Goal: Use online tool/utility: Utilize a website feature to perform a specific function

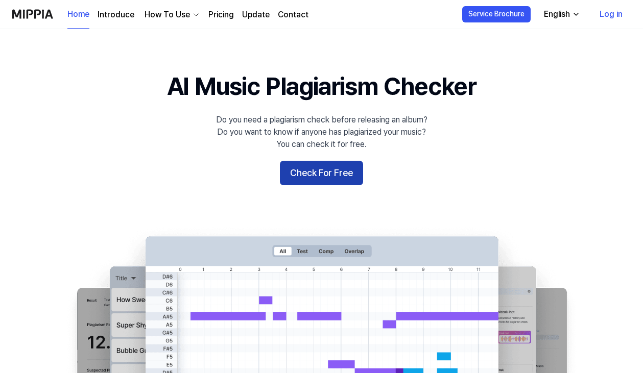
click at [325, 176] on button "Check For Free" at bounding box center [321, 173] width 83 height 25
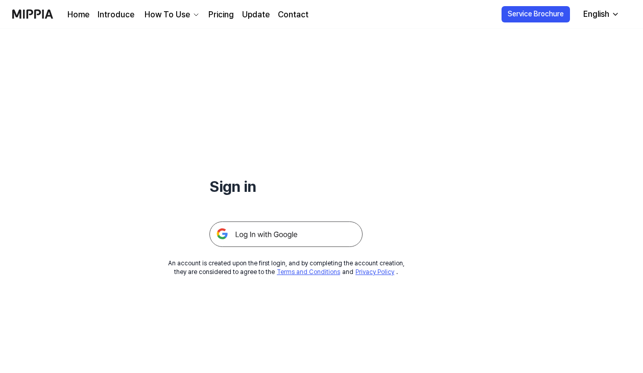
click at [318, 235] on img at bounding box center [285, 235] width 153 height 26
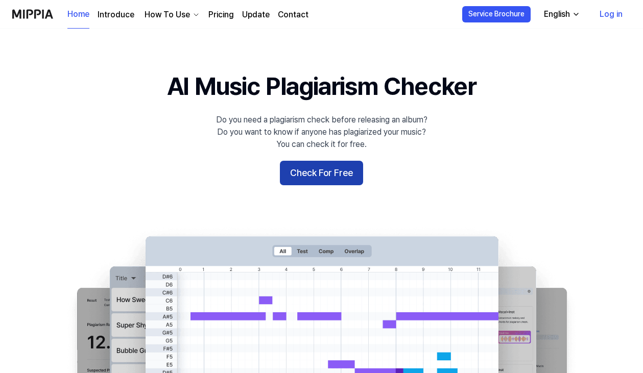
click at [319, 171] on button "Check For Free" at bounding box center [321, 173] width 83 height 25
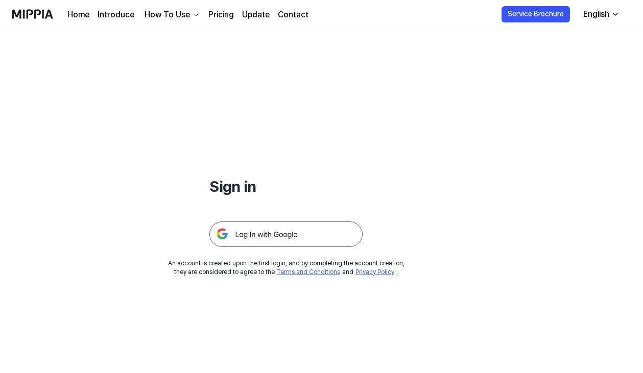
click at [299, 235] on img at bounding box center [285, 235] width 153 height 26
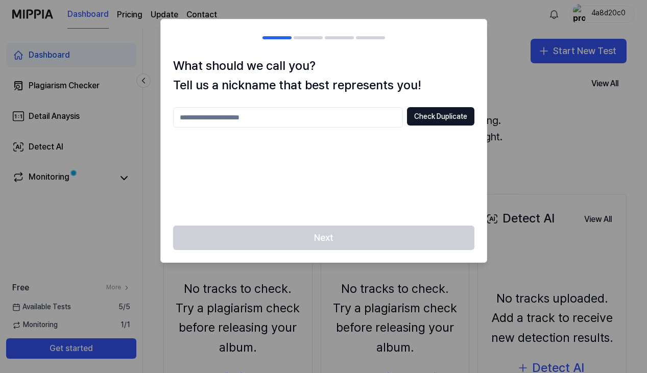
click at [316, 121] on input "text" at bounding box center [288, 117] width 230 height 20
drag, startPoint x: 316, startPoint y: 121, endPoint x: 389, endPoint y: 154, distance: 80.2
click at [389, 154] on div "**** Check Duplicate" at bounding box center [323, 160] width 301 height 106
drag, startPoint x: 293, startPoint y: 127, endPoint x: 108, endPoint y: 107, distance: 185.9
click at [108, 107] on body "Dashboard Pricing Update Contact 4a8d20c0 Dashboard Plagiarism Checker Detail A…" at bounding box center [323, 186] width 647 height 373
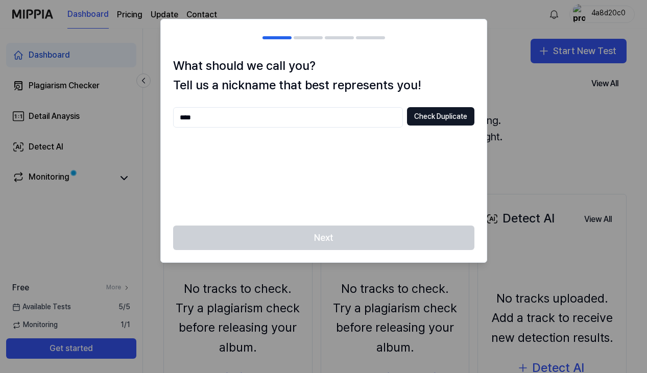
type input "*"
type input "**********"
click at [441, 121] on button "Check Duplicate" at bounding box center [440, 116] width 67 height 18
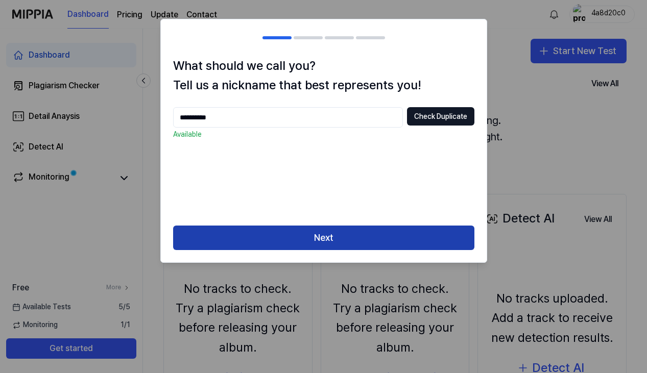
click at [370, 238] on button "Next" at bounding box center [323, 238] width 301 height 25
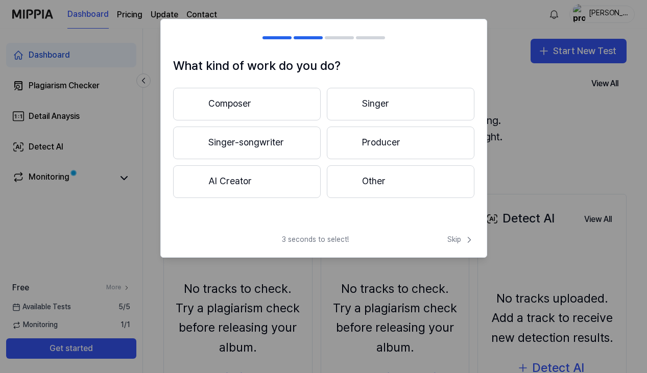
click at [277, 137] on button "Singer-songwriter" at bounding box center [247, 143] width 148 height 33
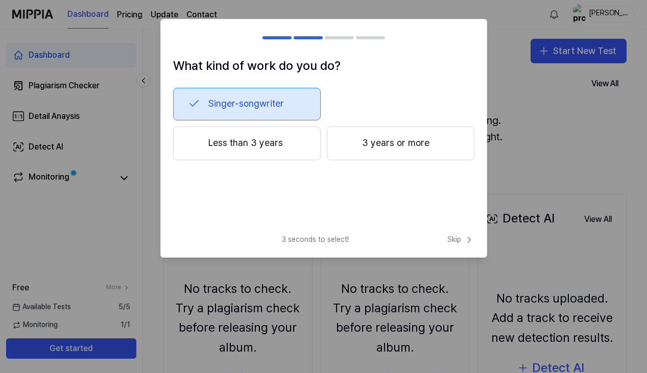
click at [371, 141] on button "3 years or more" at bounding box center [401, 144] width 148 height 34
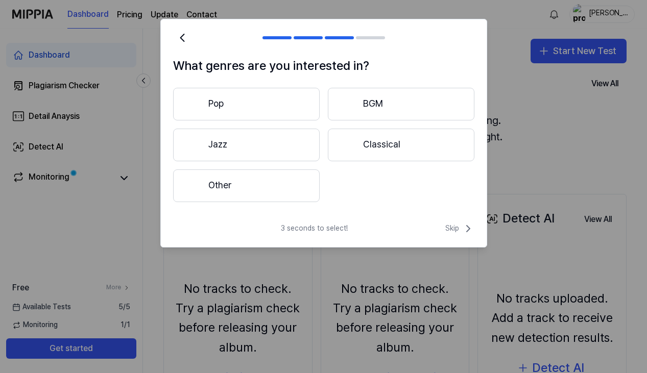
click at [292, 102] on button "Pop" at bounding box center [246, 104] width 147 height 33
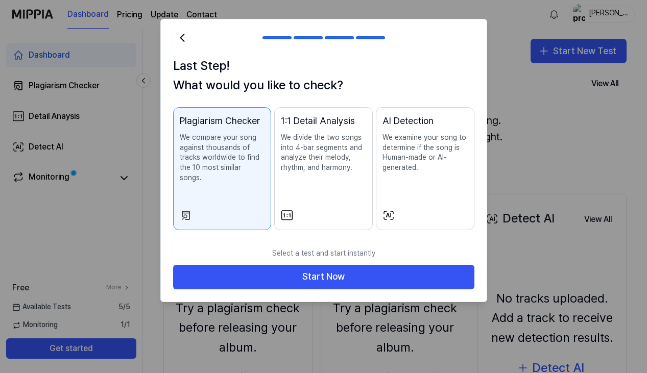
click at [245, 127] on div "Plagiarism Checker" at bounding box center [222, 121] width 85 height 15
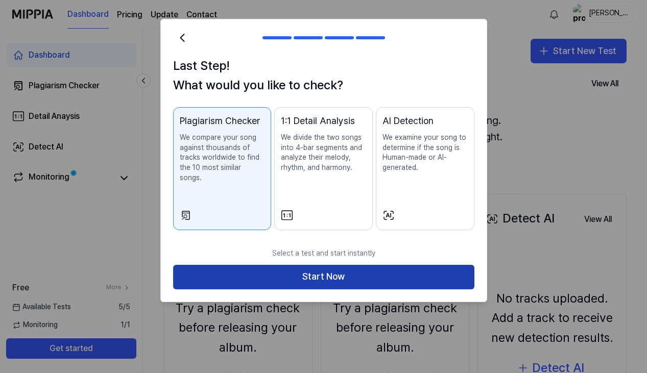
click at [304, 265] on button "Start Now" at bounding box center [323, 277] width 301 height 25
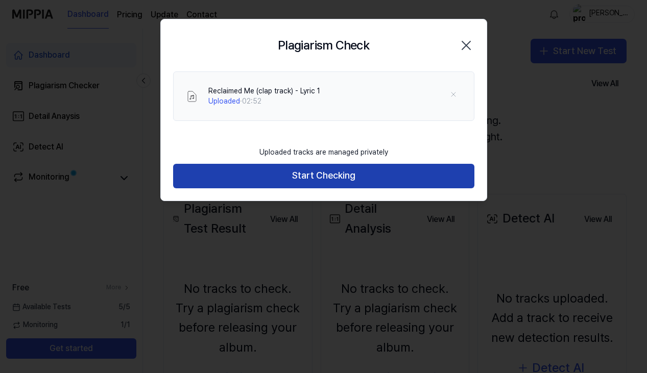
click at [391, 174] on button "Start Checking" at bounding box center [323, 176] width 301 height 25
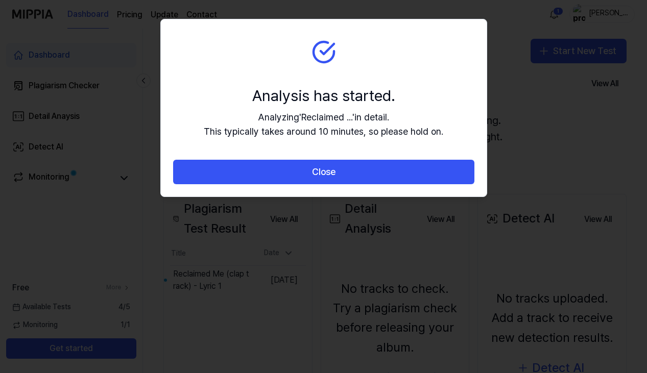
drag, startPoint x: 432, startPoint y: 25, endPoint x: 444, endPoint y: 67, distance: 44.3
click at [444, 67] on section "Analysis has started. Analyzing ' Reclaimed ... ' in detail. This typically tak…" at bounding box center [324, 89] width 326 height 141
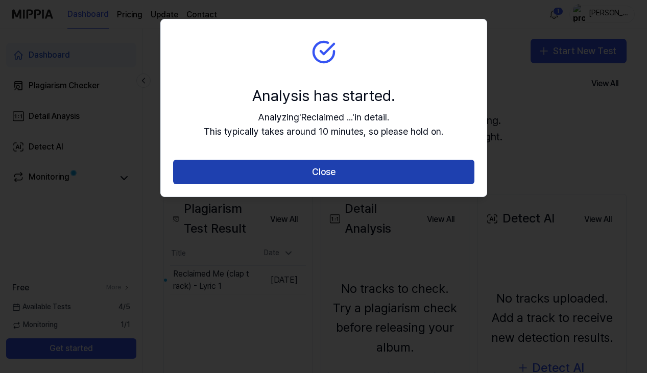
click at [356, 170] on button "Close" at bounding box center [323, 172] width 301 height 25
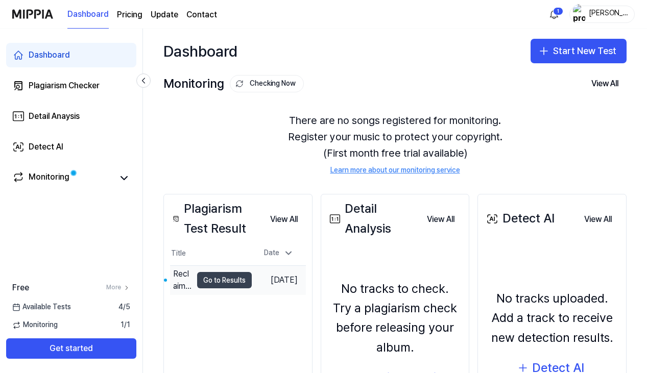
click at [216, 278] on button "Go to Results" at bounding box center [224, 280] width 55 height 16
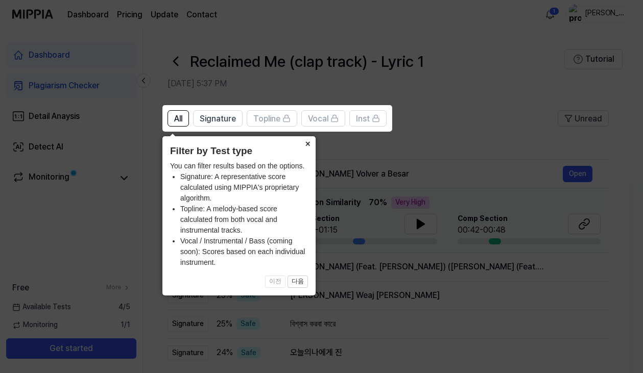
click at [307, 146] on button "×" at bounding box center [307, 143] width 16 height 14
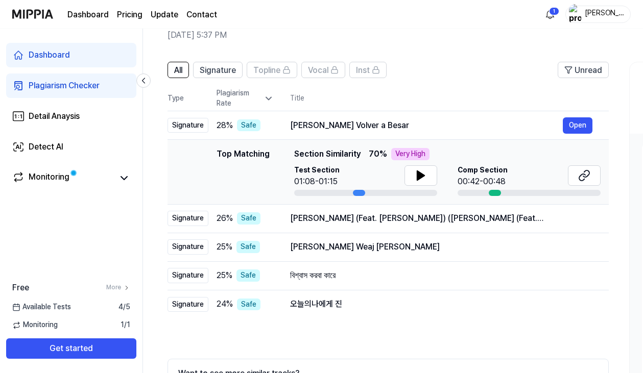
scroll to position [49, 0]
click at [421, 172] on icon at bounding box center [421, 175] width 12 height 12
click at [423, 176] on icon at bounding box center [423, 175] width 2 height 8
click at [417, 175] on icon at bounding box center [420, 175] width 7 height 9
click at [420, 172] on icon at bounding box center [421, 175] width 12 height 12
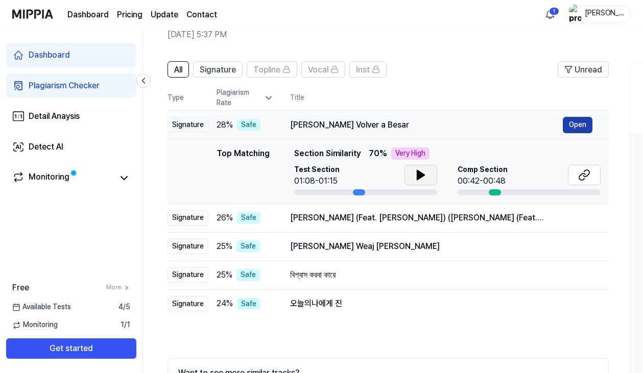
click at [582, 124] on button "Open" at bounding box center [578, 125] width 30 height 16
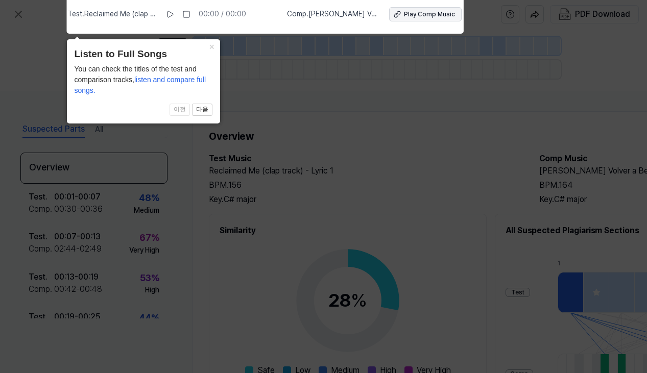
click at [406, 13] on div "Play Comp Music" at bounding box center [429, 14] width 51 height 9
click at [211, 47] on button "×" at bounding box center [212, 46] width 16 height 14
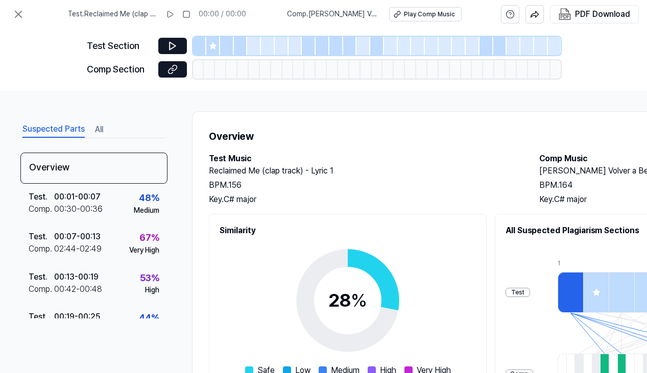
click at [269, 114] on div "Overview Test Music Reclaimed Me (clap track) - Lyric 1 BPM. 156 Key. C# major …" at bounding box center [529, 316] width 674 height 410
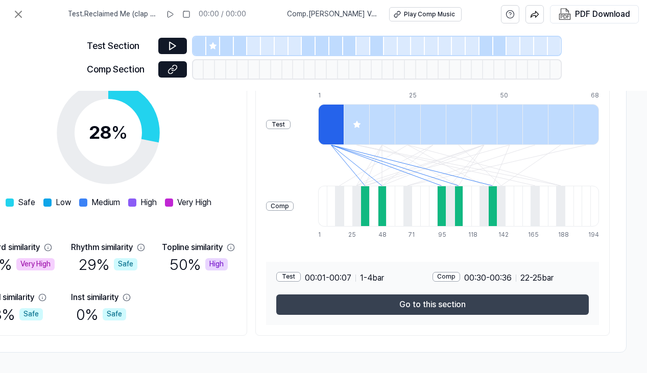
click at [427, 307] on button "Go to this section" at bounding box center [432, 305] width 313 height 20
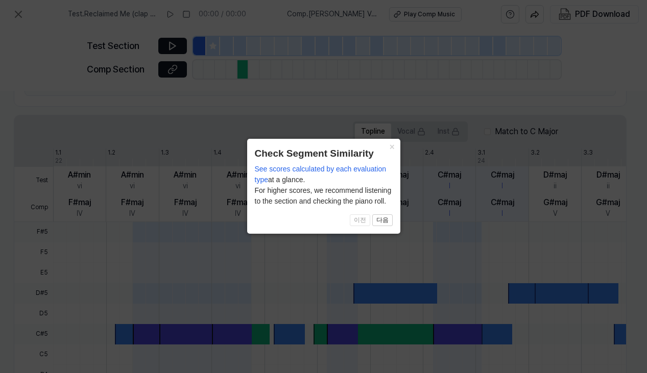
scroll to position [156, 182]
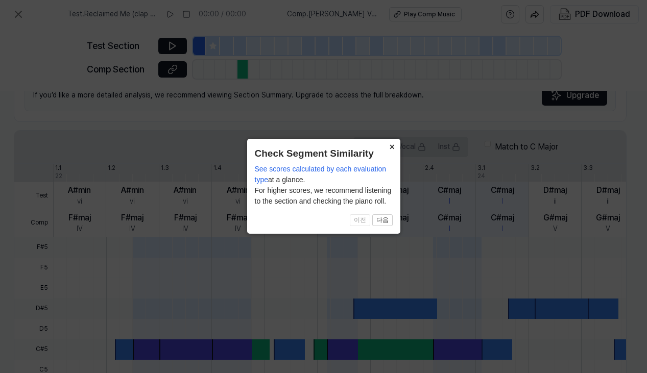
click at [393, 145] on button "×" at bounding box center [392, 146] width 16 height 14
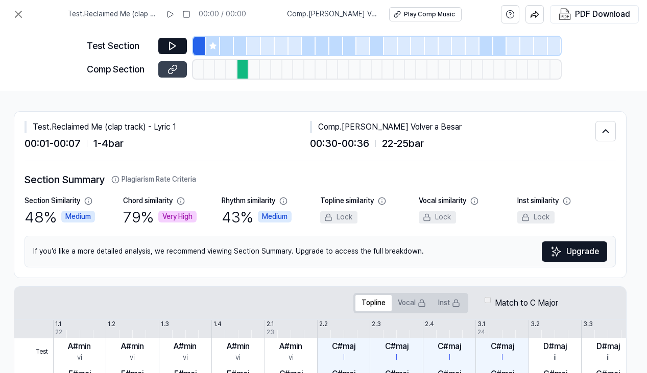
scroll to position [0, 0]
click at [21, 15] on icon at bounding box center [18, 14] width 12 height 12
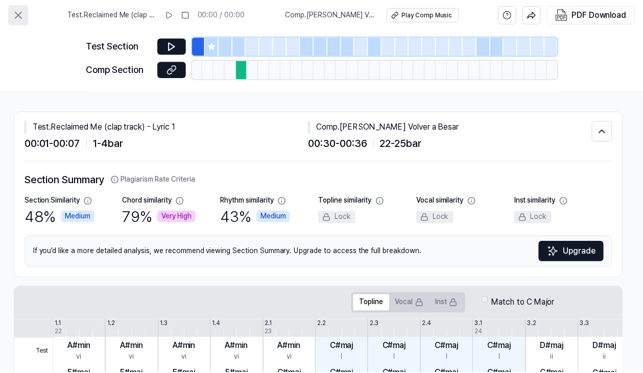
scroll to position [49, 0]
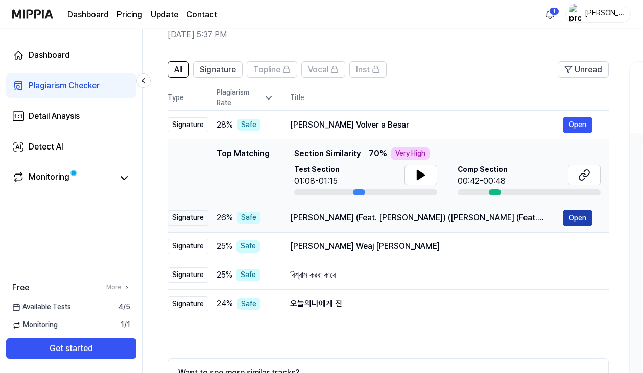
click at [577, 215] on button "Open" at bounding box center [578, 218] width 30 height 16
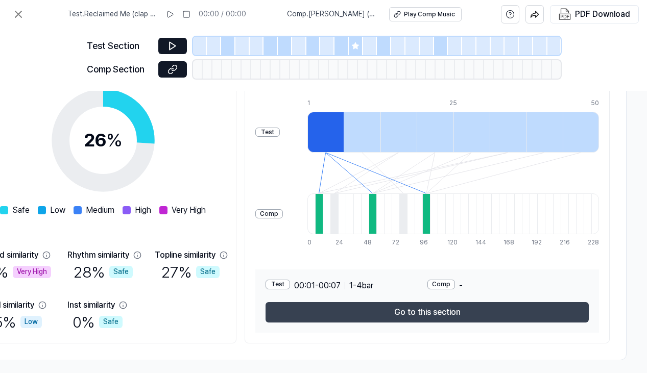
click at [392, 311] on button "Go to this section" at bounding box center [427, 312] width 323 height 20
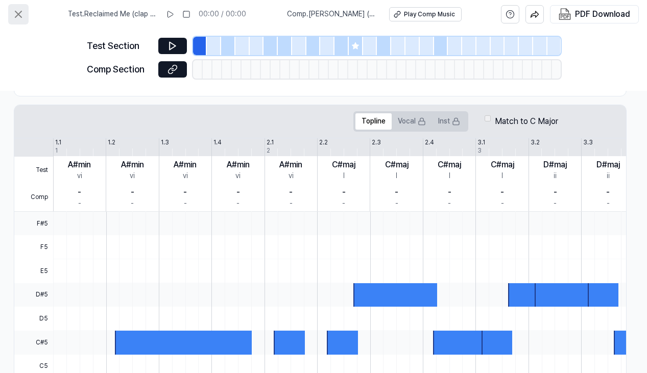
click at [23, 14] on icon at bounding box center [18, 14] width 12 height 12
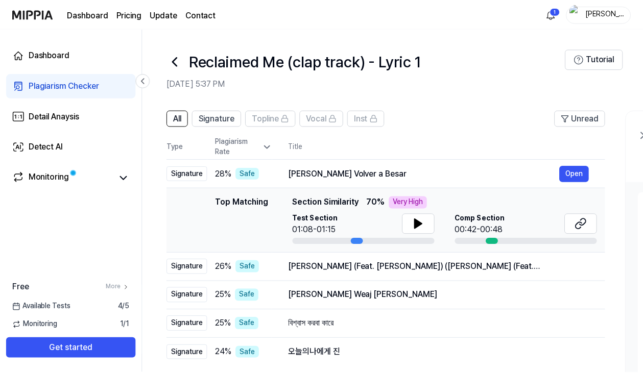
scroll to position [49, 0]
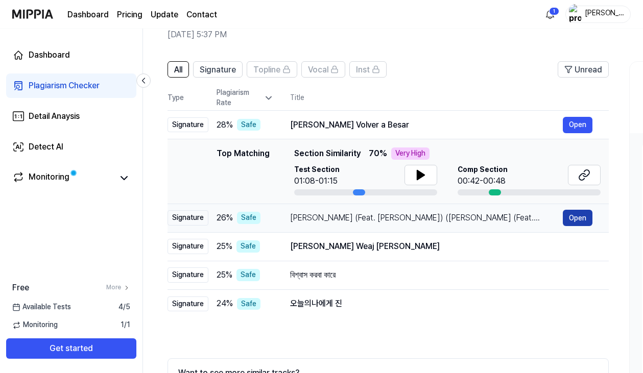
click at [578, 222] on button "Open" at bounding box center [578, 218] width 30 height 16
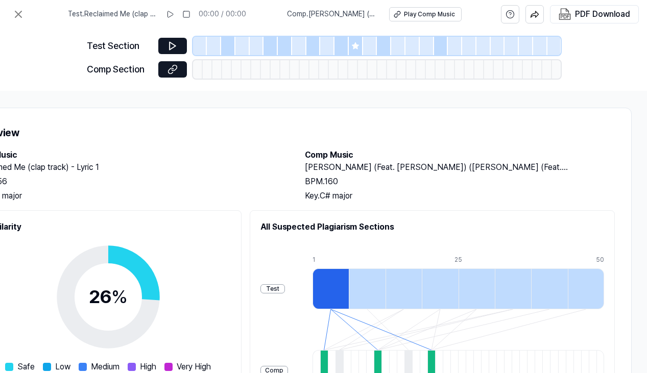
scroll to position [3, 239]
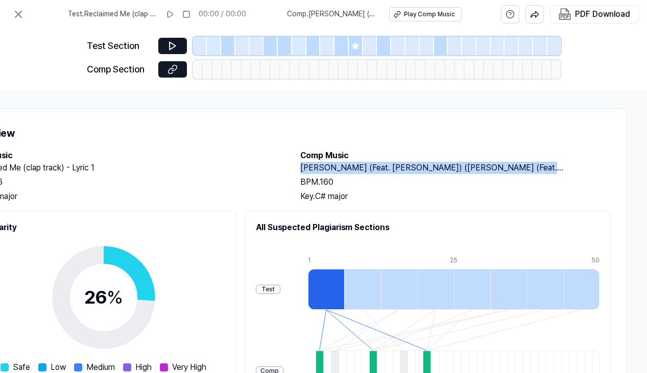
drag, startPoint x: 299, startPoint y: 168, endPoint x: 555, endPoint y: 174, distance: 256.5
click at [555, 174] on div "Test Music Reclaimed Me (clap track) - Lyric 1 BPM. 156 Key. C# major Comp Musi…" at bounding box center [290, 176] width 640 height 53
copy h2 "Petty (Feat. CAMO, Paul Blanco) (Petty (Feat. CAMO, Paul Blanco))"
click at [545, 29] on div "Test Section Comp Section" at bounding box center [324, 60] width 474 height 62
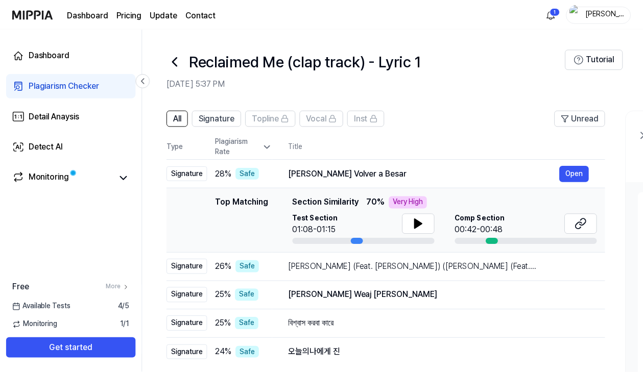
scroll to position [49, 0]
